Goal: Information Seeking & Learning: Learn about a topic

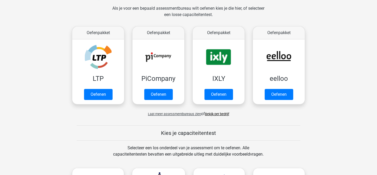
scroll to position [79, 0]
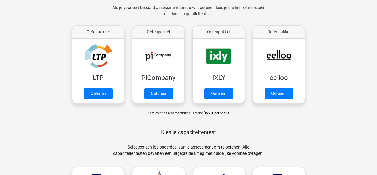
click at [213, 111] on link "Bekijk per bedrijf" at bounding box center [217, 113] width 24 height 4
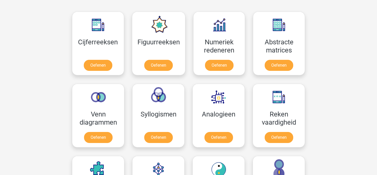
scroll to position [234, 0]
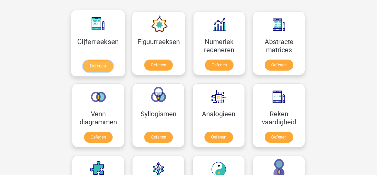
click at [104, 63] on link "Oefenen" at bounding box center [98, 66] width 30 height 12
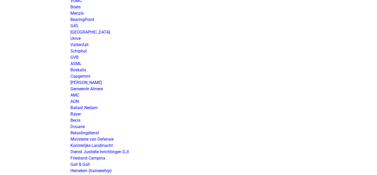
scroll to position [773, 0]
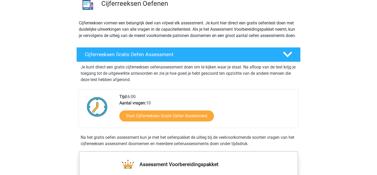
scroll to position [45, 0]
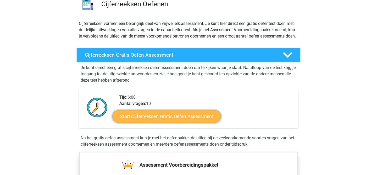
click at [193, 120] on link "Start Cijferreeksen Gratis Oefen Assessment" at bounding box center [166, 116] width 109 height 13
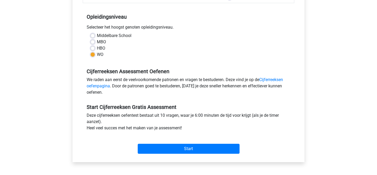
scroll to position [124, 0]
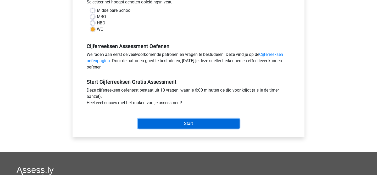
click at [214, 125] on input "Start" at bounding box center [189, 123] width 102 height 10
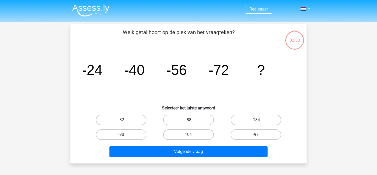
click at [195, 118] on label "-88" at bounding box center [188, 119] width 51 height 10
click at [192, 120] on input "-88" at bounding box center [189, 121] width 3 height 3
radio input "true"
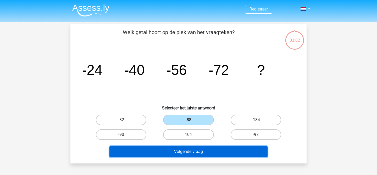
click at [216, 149] on button "Volgende vraag" at bounding box center [188, 151] width 158 height 11
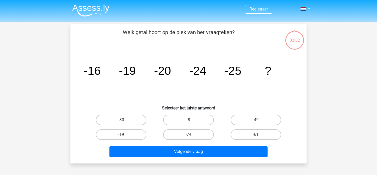
scroll to position [24, 0]
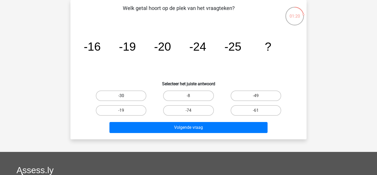
click at [132, 96] on label "-30" at bounding box center [121, 95] width 51 height 10
click at [125, 96] on input "-30" at bounding box center [122, 97] width 3 height 3
radio input "true"
click at [179, 133] on div "Volgende vraag" at bounding box center [188, 128] width 202 height 13
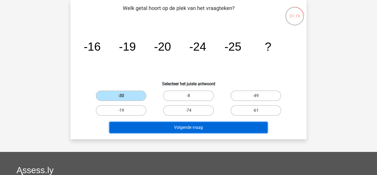
click at [183, 130] on button "Volgende vraag" at bounding box center [188, 127] width 158 height 11
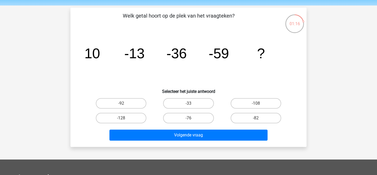
scroll to position [7, 0]
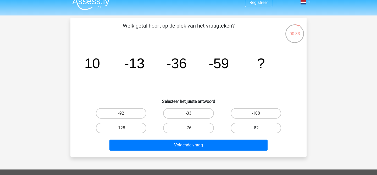
click at [255, 129] on label "-82" at bounding box center [256, 127] width 51 height 10
click at [256, 129] on input "-82" at bounding box center [257, 129] width 3 height 3
radio input "true"
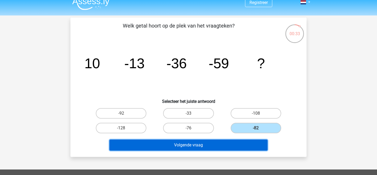
click at [243, 142] on button "Volgende vraag" at bounding box center [188, 144] width 158 height 11
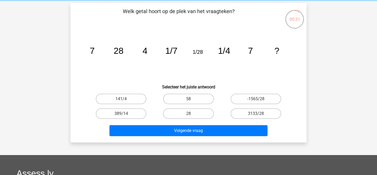
scroll to position [20, 0]
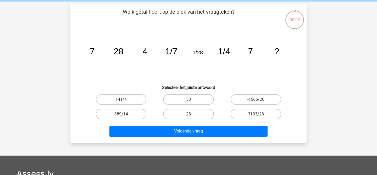
click at [186, 112] on label "28" at bounding box center [188, 114] width 51 height 10
click at [188, 114] on input "28" at bounding box center [189, 115] width 3 height 3
radio input "true"
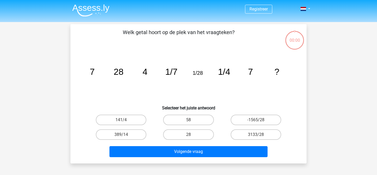
scroll to position [20, 0]
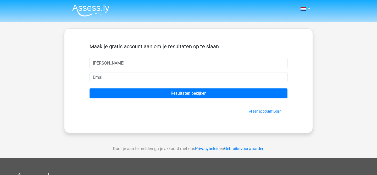
type input "[PERSON_NAME]"
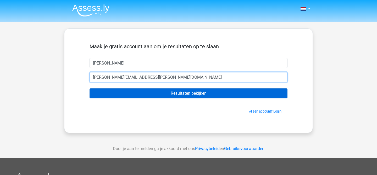
type input "[PERSON_NAME][EMAIL_ADDRESS][PERSON_NAME][DOMAIN_NAME]"
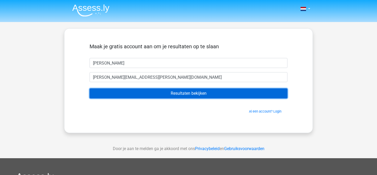
click at [219, 93] on input "Resultaten bekijken" at bounding box center [189, 93] width 198 height 10
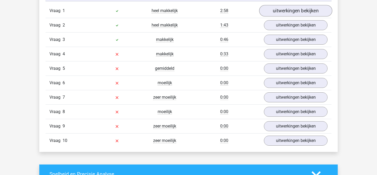
scroll to position [448, 0]
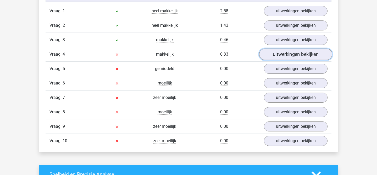
click at [281, 57] on link "uitwerkingen bekijken" at bounding box center [295, 55] width 73 height 12
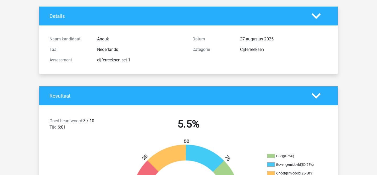
scroll to position [0, 0]
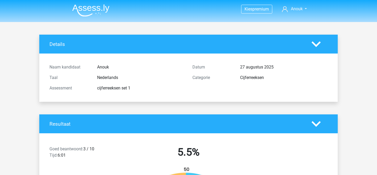
click at [81, 8] on img at bounding box center [90, 10] width 37 height 12
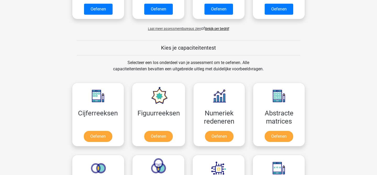
scroll to position [222, 0]
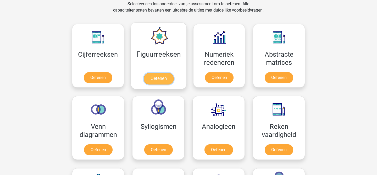
click at [161, 79] on link "Oefenen" at bounding box center [158, 79] width 30 height 12
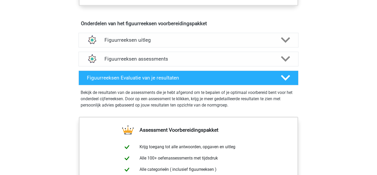
scroll to position [299, 0]
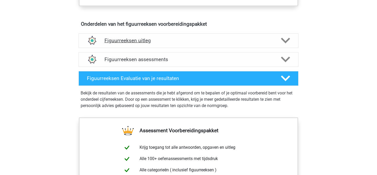
click at [184, 38] on h4 "Figuurreeksen uitleg" at bounding box center [188, 40] width 168 height 6
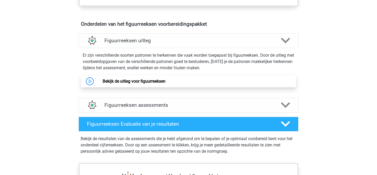
click at [120, 82] on link "Bekijk de uitleg voor figuurreeksen" at bounding box center [134, 81] width 63 height 5
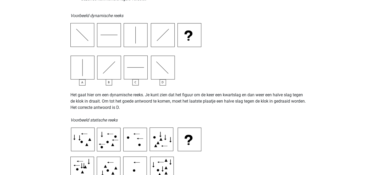
scroll to position [174, 0]
